Goal: Communication & Community: Participate in discussion

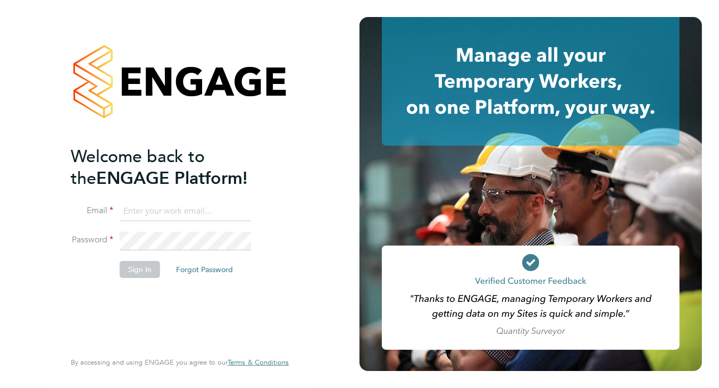
type input "helen.robinson@comparethemarket.com"
click at [142, 277] on button "Sign In" at bounding box center [140, 269] width 40 height 17
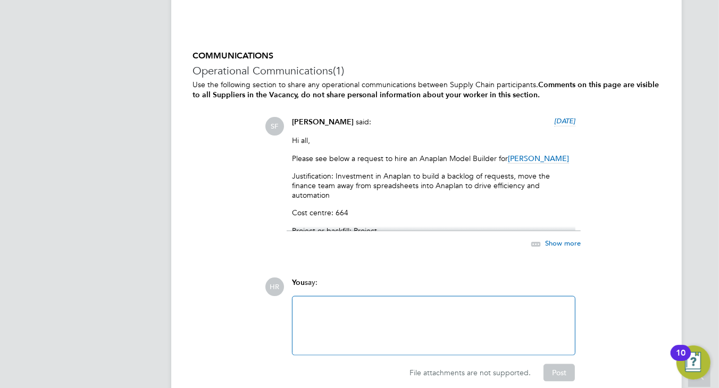
scroll to position [1115, 0]
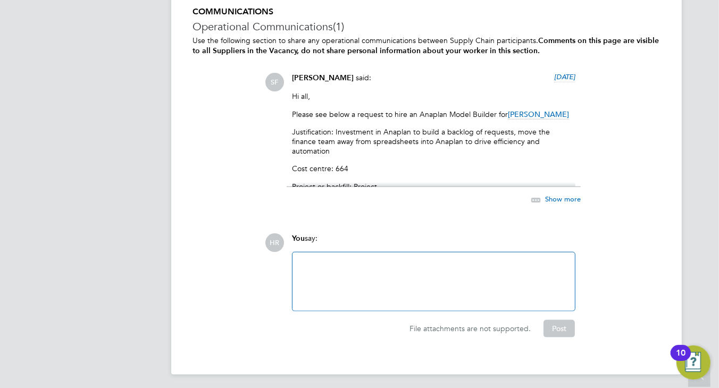
click at [455, 270] on div at bounding box center [434, 282] width 270 height 46
click at [560, 326] on button "Post" at bounding box center [559, 328] width 31 height 17
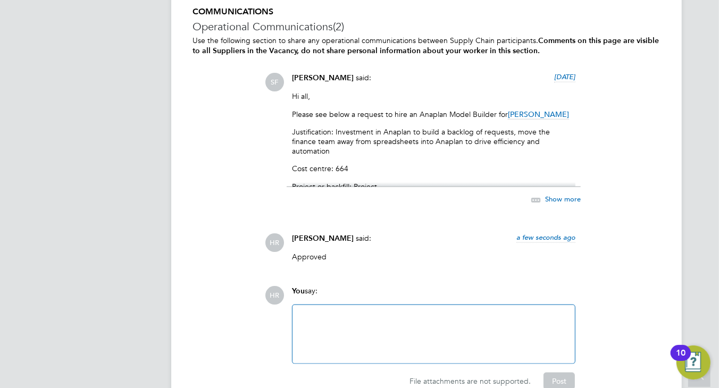
click at [569, 201] on span "Show more" at bounding box center [563, 199] width 36 height 9
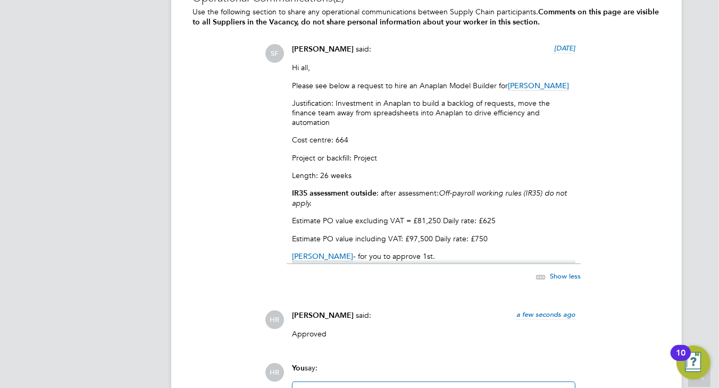
scroll to position [1168, 0]
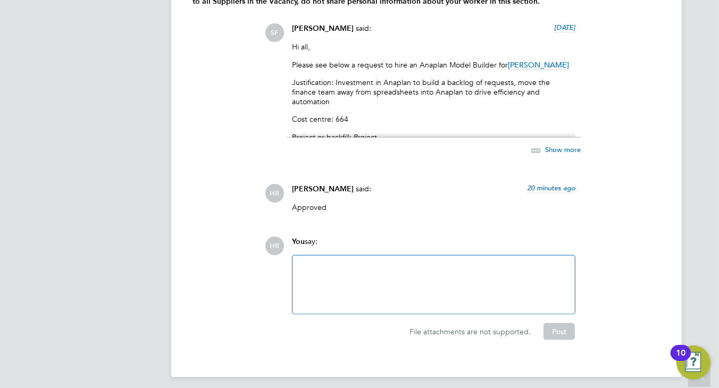
scroll to position [1168, 0]
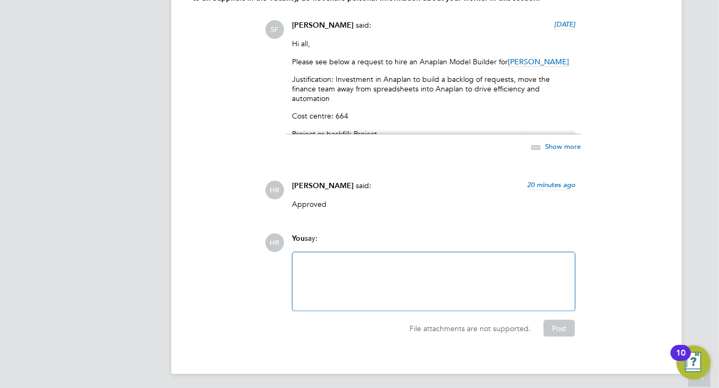
click at [375, 259] on div at bounding box center [434, 282] width 270 height 46
click at [659, 82] on div "SF [PERSON_NAME] said: [DATE] Hi all, Please see below a request to hire an Ana…" at bounding box center [463, 92] width 396 height 145
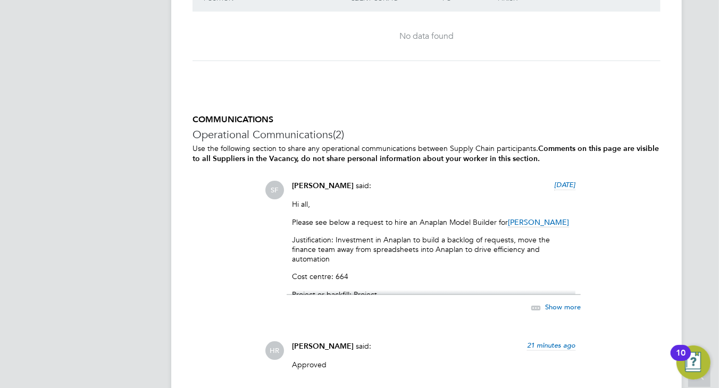
scroll to position [902, 0]
